Goal: Information Seeking & Learning: Learn about a topic

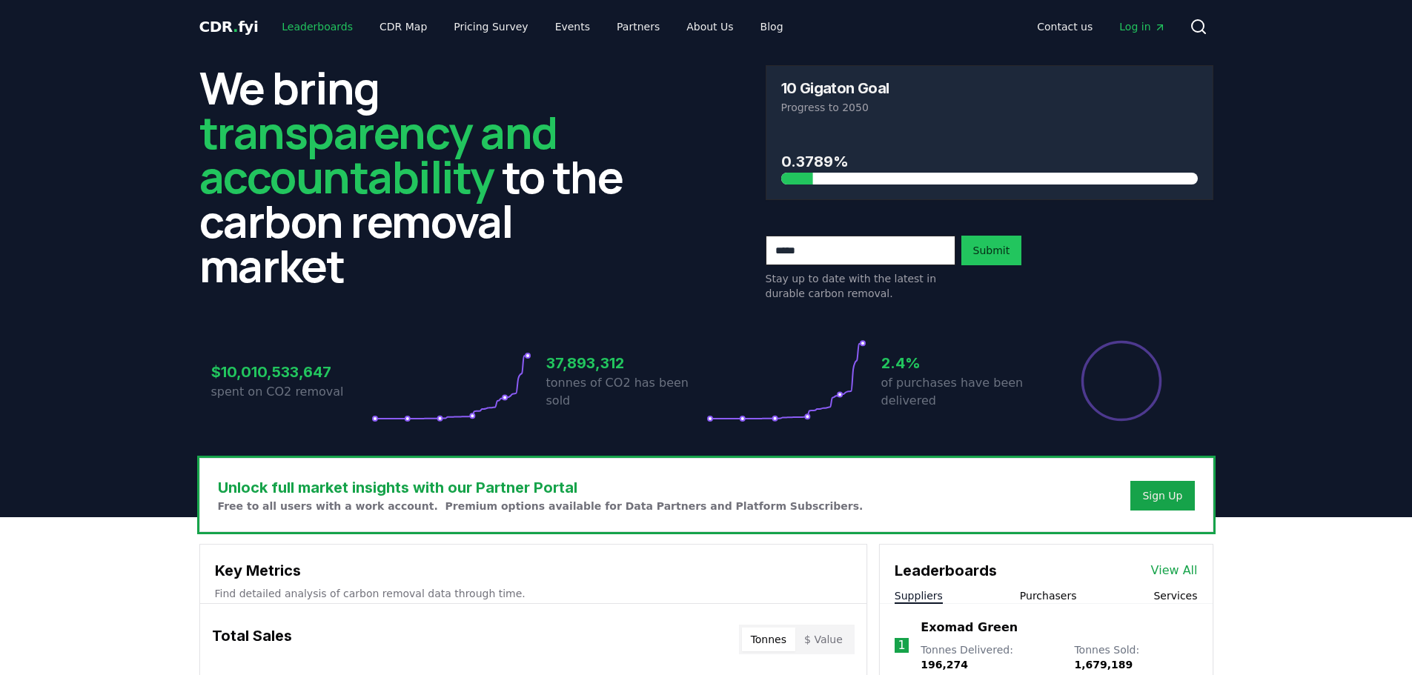
click at [327, 25] on link "Leaderboards" at bounding box center [317, 26] width 95 height 27
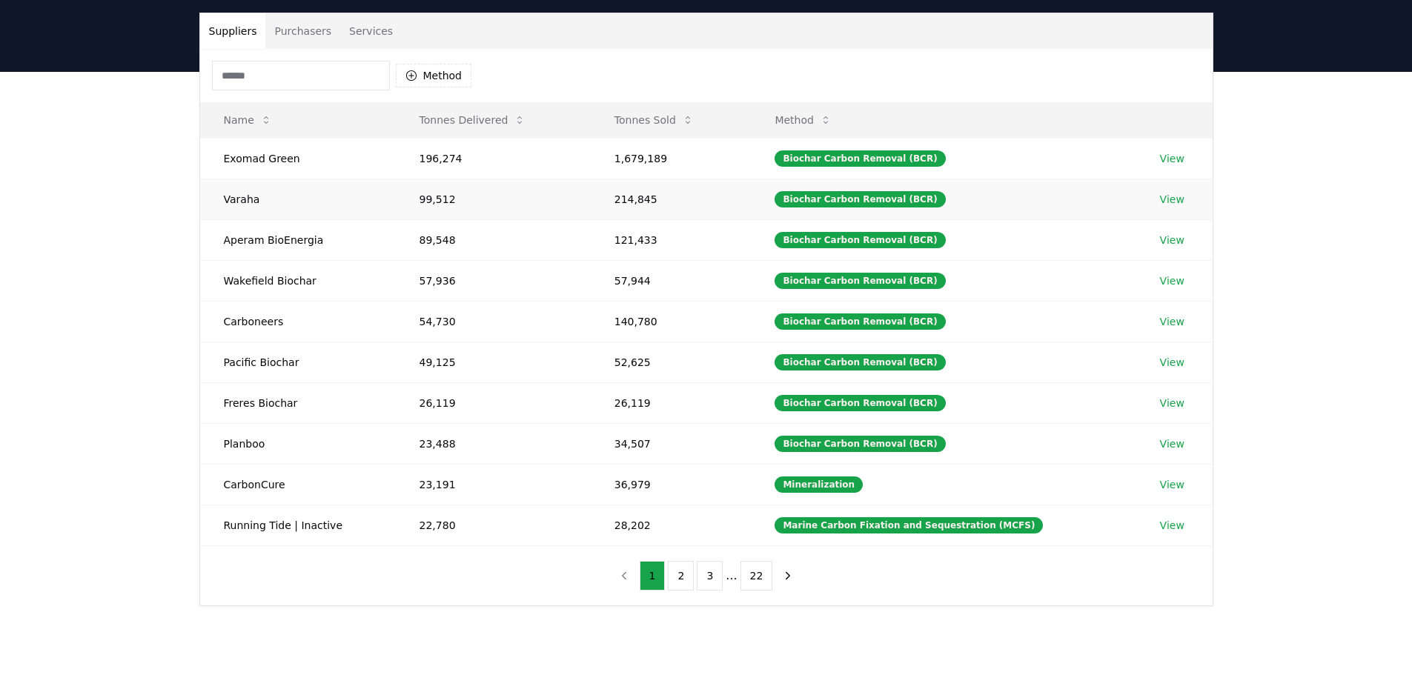
scroll to position [74, 0]
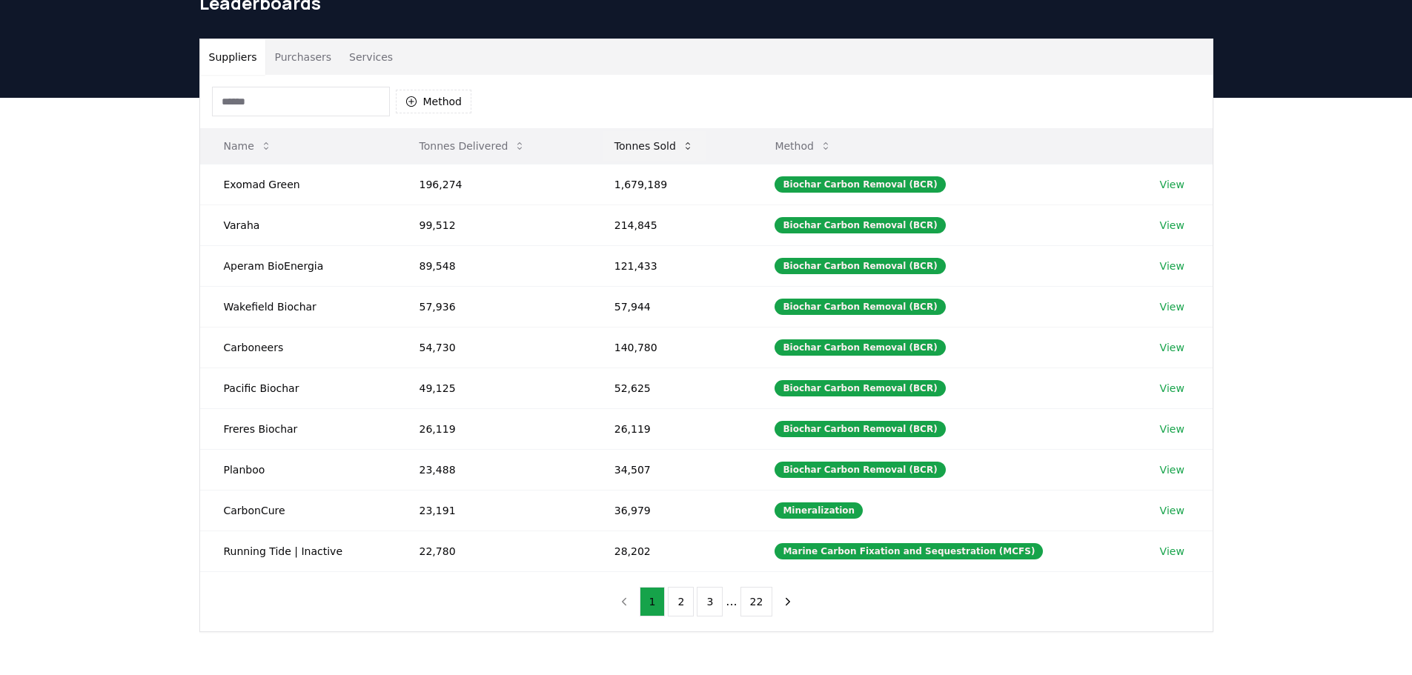
click at [664, 152] on button "Tonnes Sold" at bounding box center [654, 146] width 103 height 30
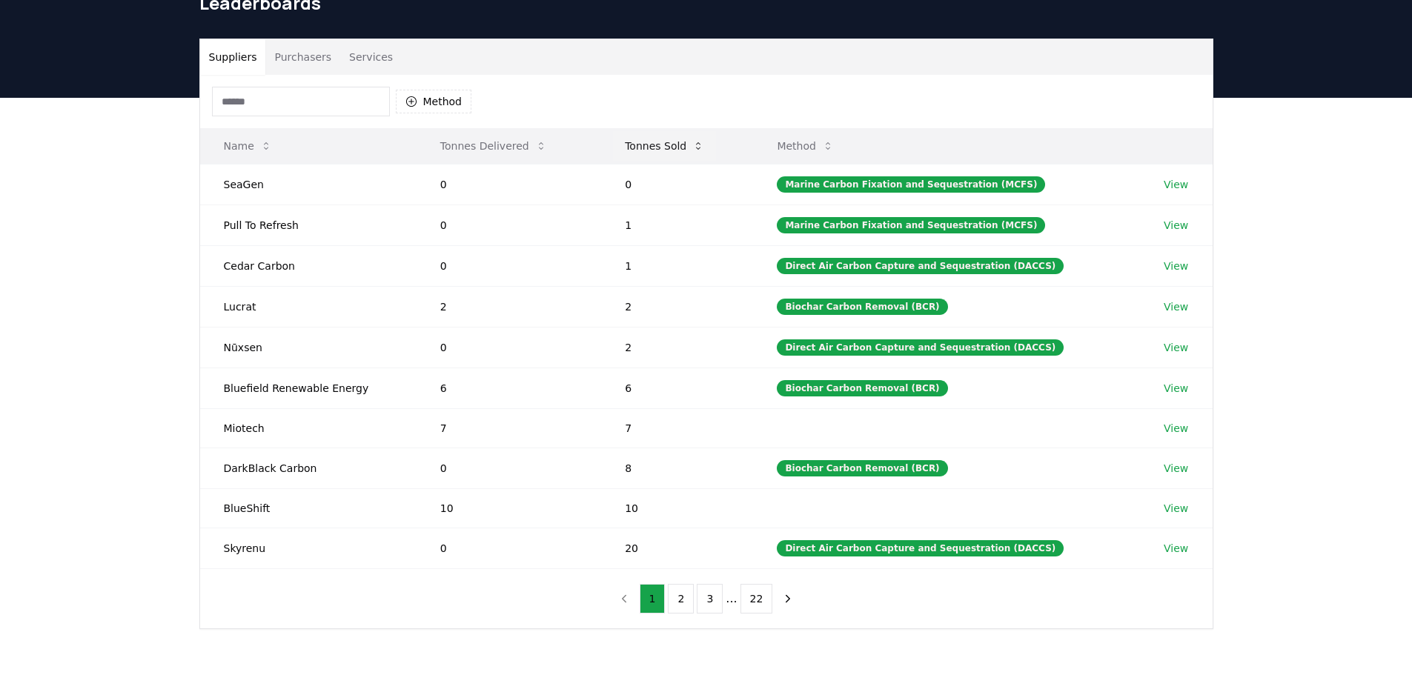
click at [664, 152] on button "Tonnes Sold" at bounding box center [664, 146] width 103 height 30
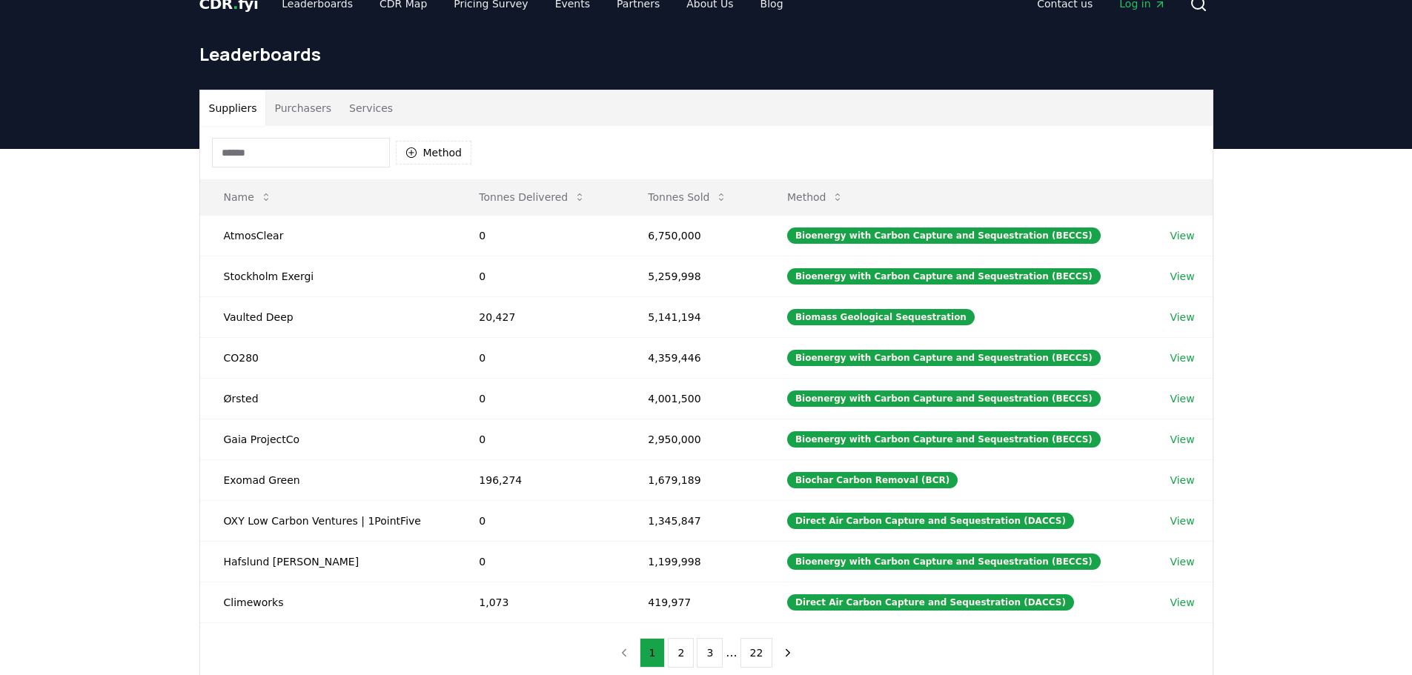
scroll to position [0, 0]
